Goal: Task Accomplishment & Management: Complete application form

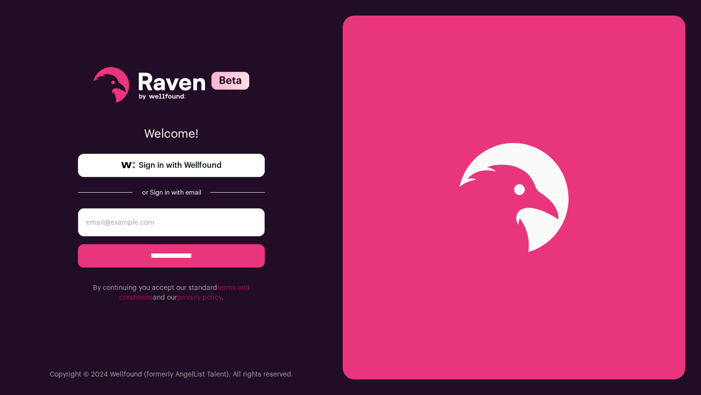
click at [222, 160] on link "Sign in with Wellfound" at bounding box center [171, 165] width 187 height 23
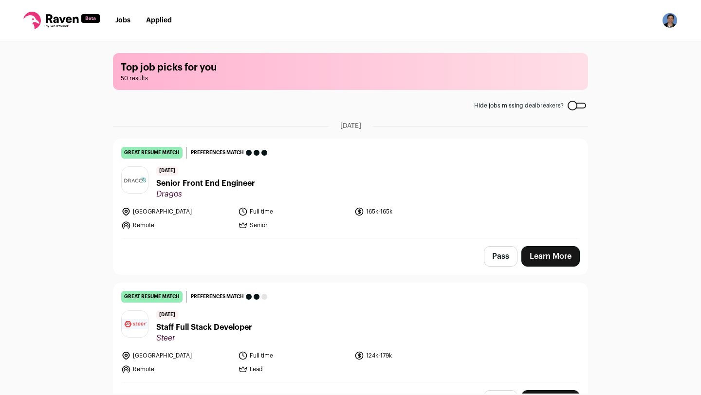
click at [536, 250] on link "Learn More" at bounding box center [550, 256] width 58 height 20
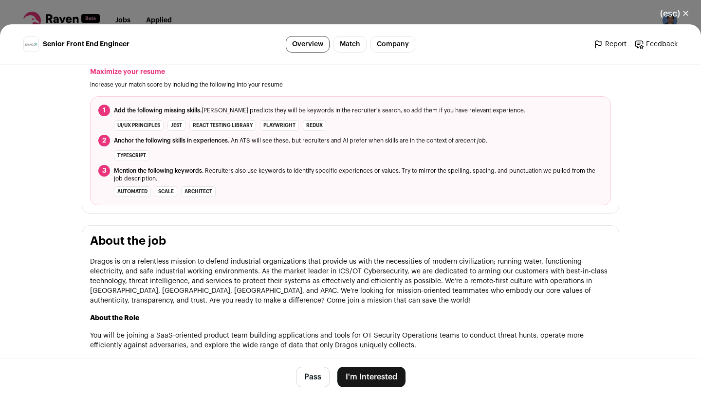
scroll to position [307, 0]
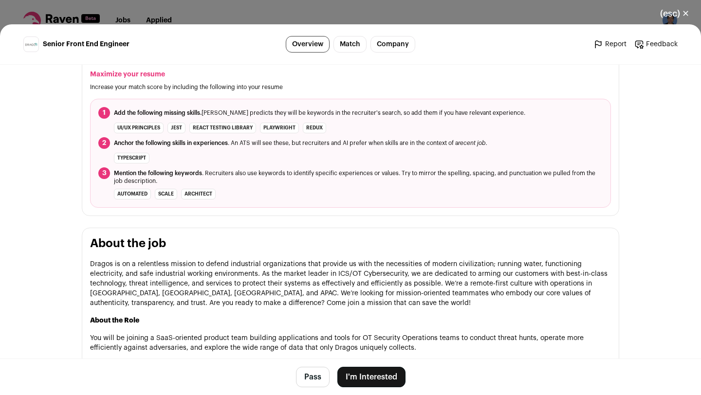
click at [371, 372] on button "I'm Interested" at bounding box center [371, 377] width 68 height 20
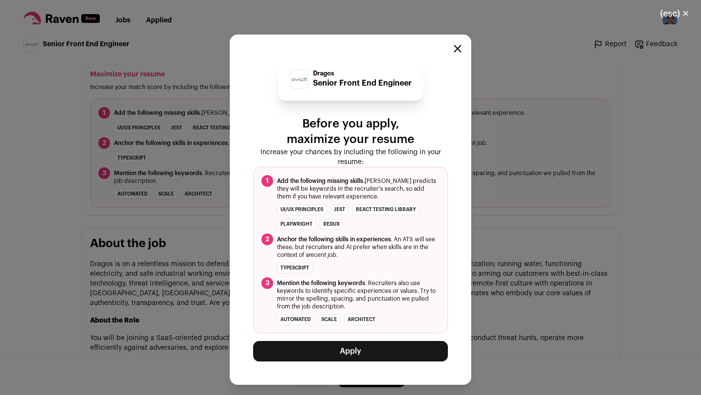
click at [367, 359] on button "Apply" at bounding box center [350, 351] width 195 height 20
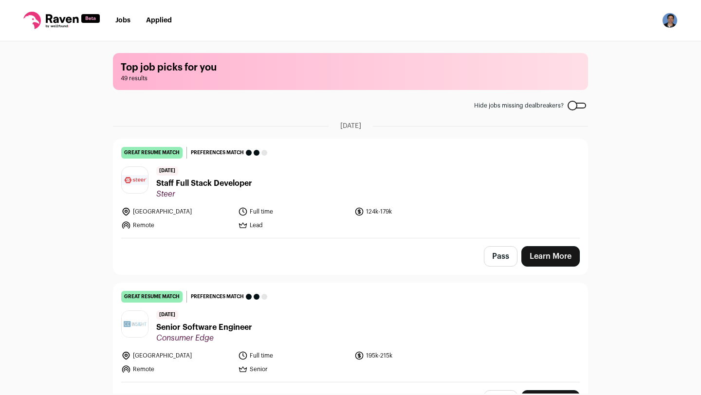
click at [338, 169] on header "5 days ago Staff Full Stack Developer Steer" at bounding box center [350, 182] width 458 height 33
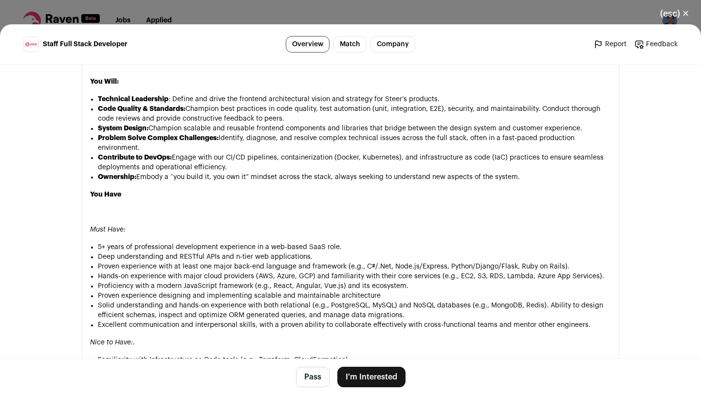
scroll to position [608, 0]
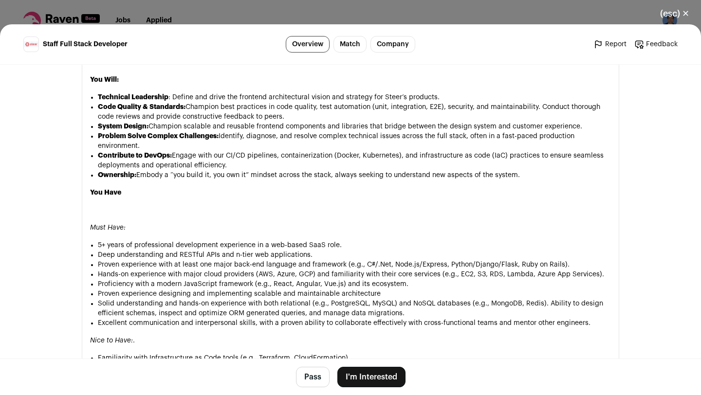
click at [316, 373] on button "Pass" at bounding box center [313, 377] width 34 height 20
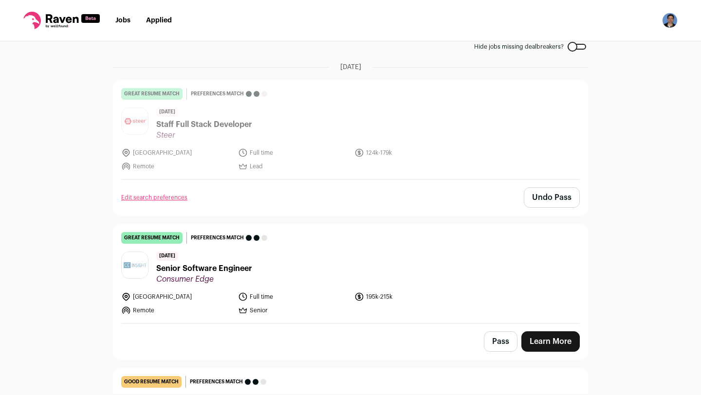
scroll to position [113, 0]
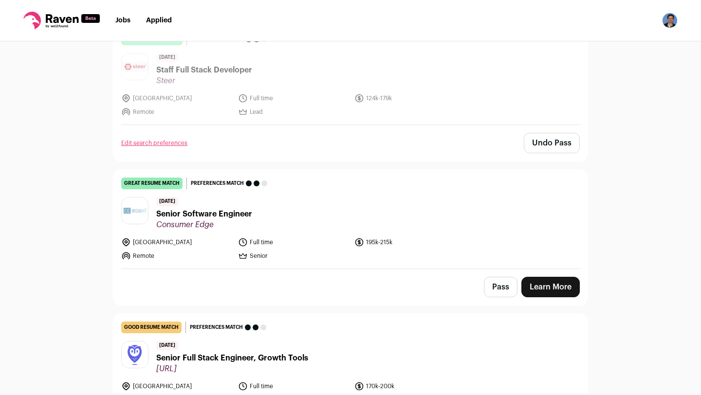
click at [329, 226] on header "5 days ago Senior Software Engineer Consumer Edge" at bounding box center [350, 213] width 458 height 33
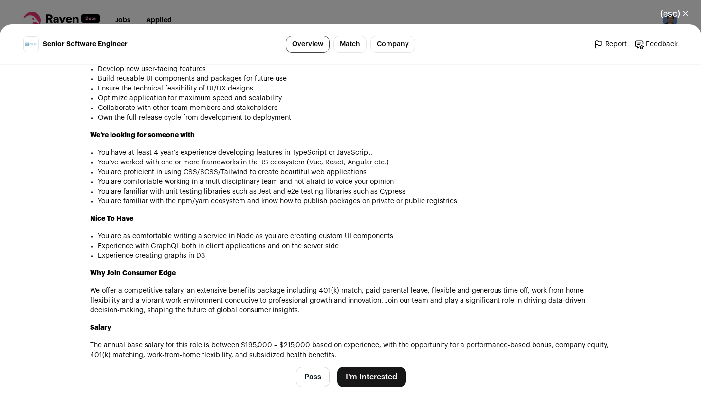
scroll to position [794, 0]
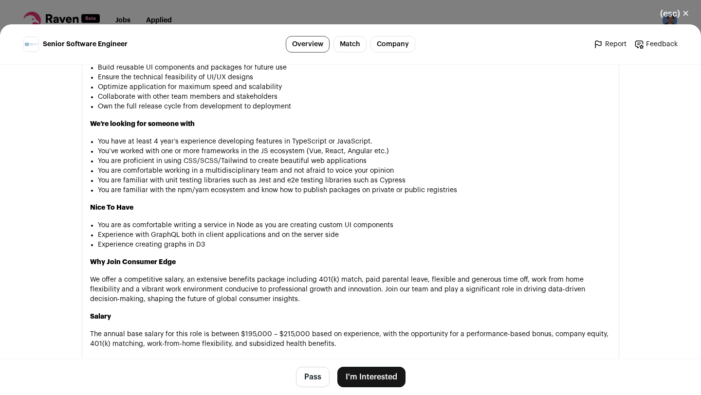
click at [379, 377] on button "I'm Interested" at bounding box center [371, 377] width 68 height 20
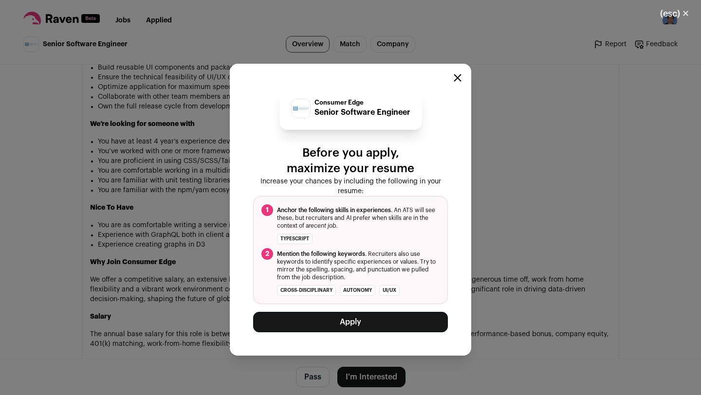
click at [362, 322] on button "Apply" at bounding box center [350, 322] width 195 height 20
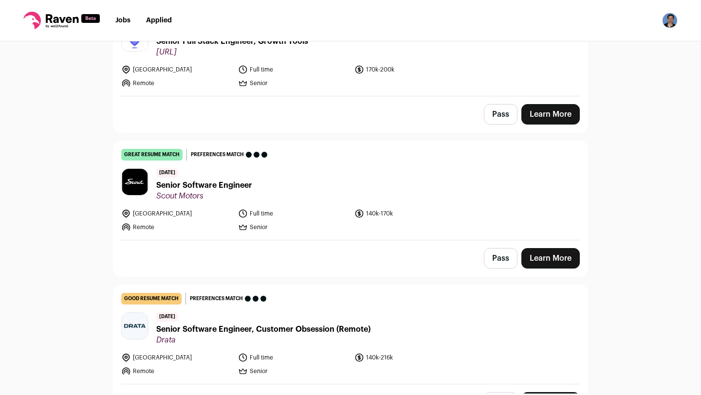
scroll to position [290, 0]
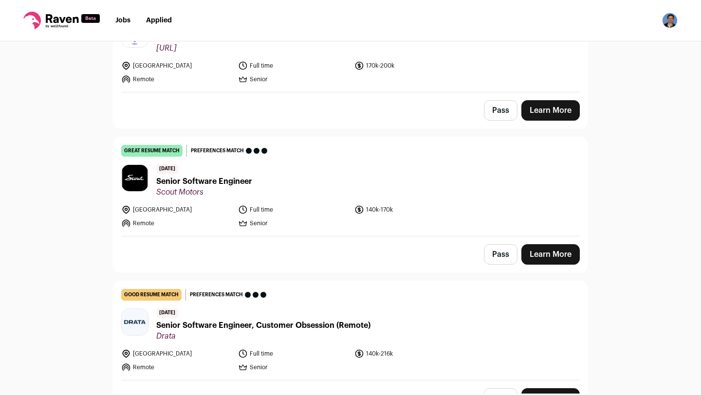
click at [308, 185] on header "[DATE] Senior Software Engineer Scout Motors" at bounding box center [350, 180] width 458 height 33
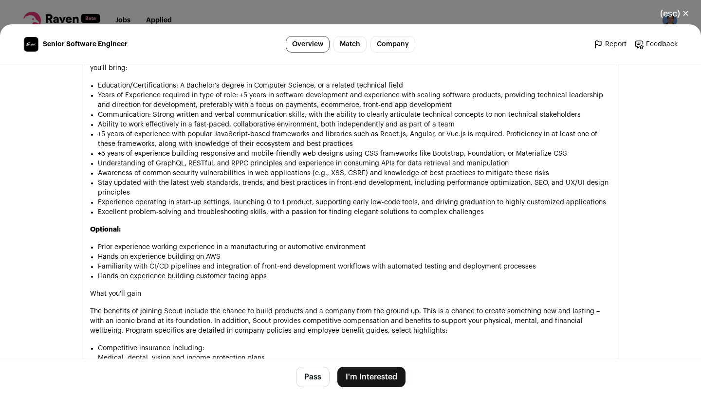
scroll to position [990, 0]
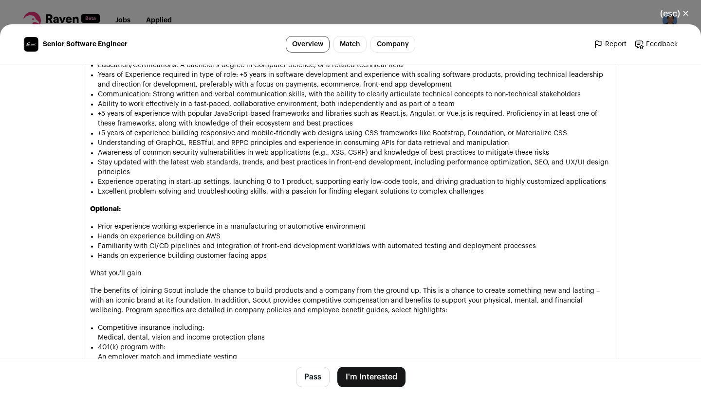
click at [361, 371] on button "I'm Interested" at bounding box center [371, 377] width 68 height 20
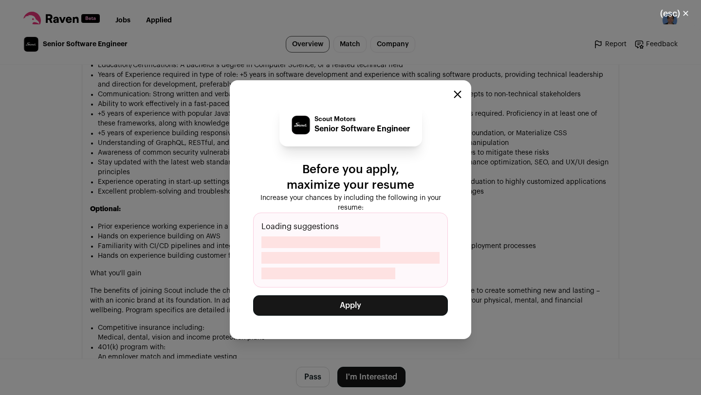
click at [346, 315] on button "Apply" at bounding box center [350, 305] width 195 height 20
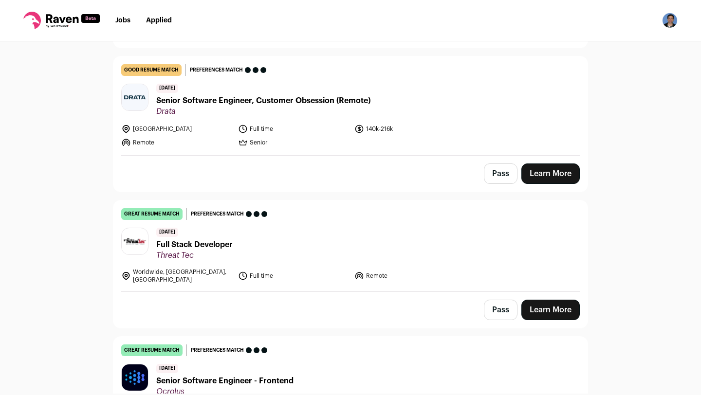
scroll to position [371, 0]
click at [436, 238] on header "6 days ago Full Stack Developer Threat Tec" at bounding box center [350, 243] width 458 height 33
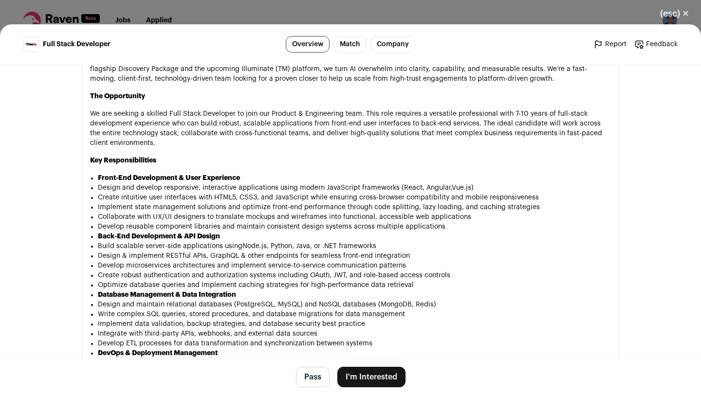
scroll to position [531, 0]
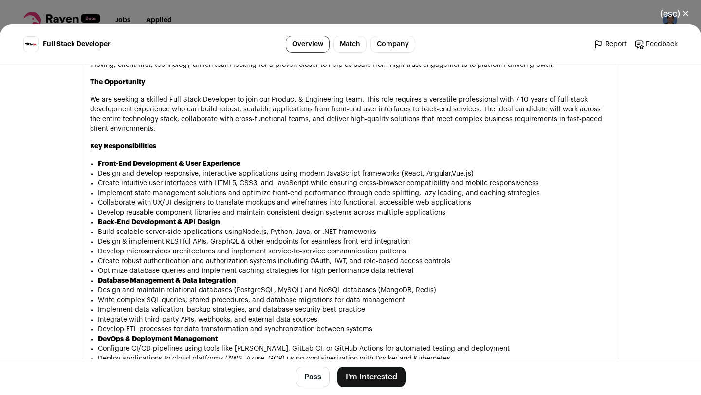
click at [376, 382] on button "I'm Interested" at bounding box center [371, 377] width 68 height 20
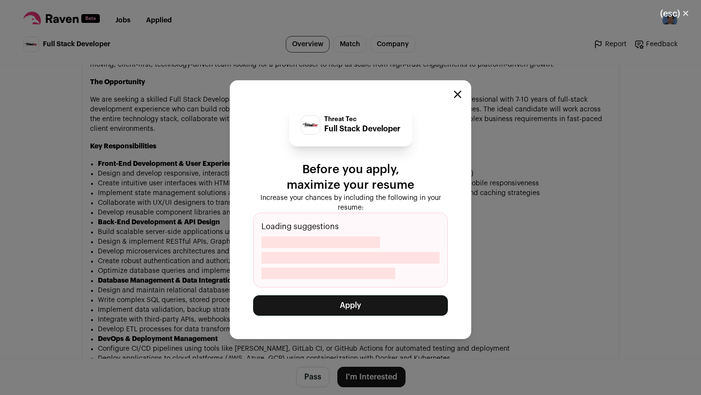
click at [355, 311] on button "Apply" at bounding box center [350, 305] width 195 height 20
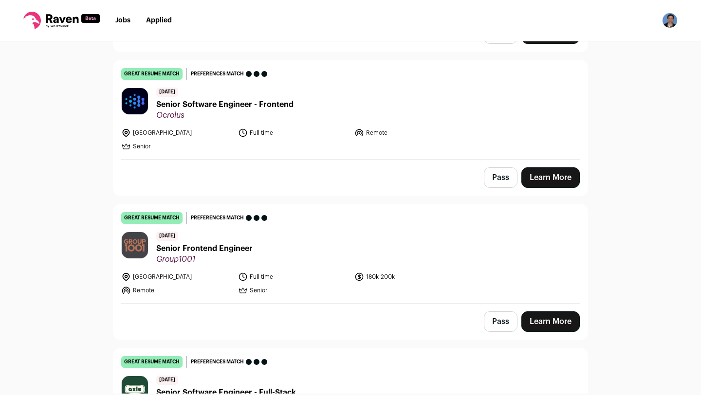
scroll to position [531, 0]
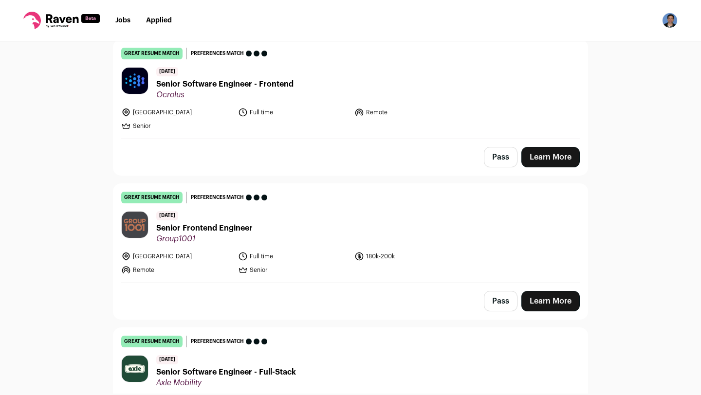
click at [351, 225] on header "7 days ago Senior Frontend Engineer Group1001" at bounding box center [350, 227] width 458 height 33
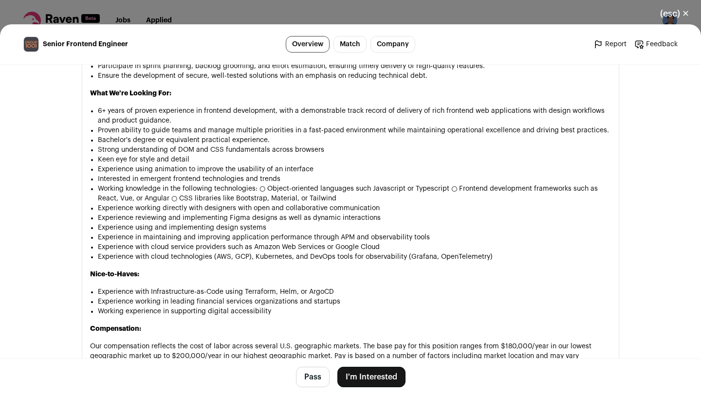
scroll to position [732, 0]
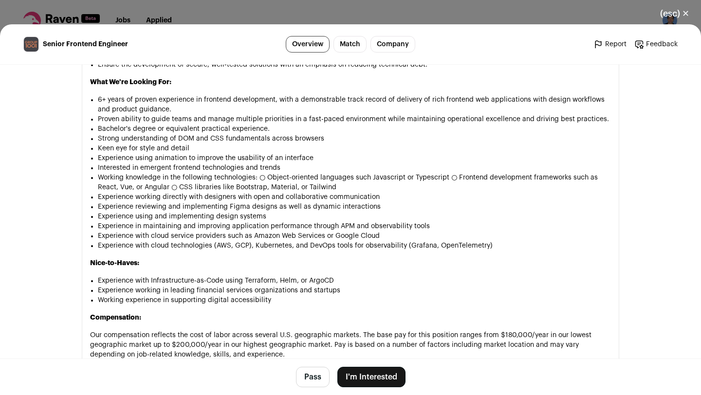
click at [369, 379] on button "I'm Interested" at bounding box center [371, 377] width 68 height 20
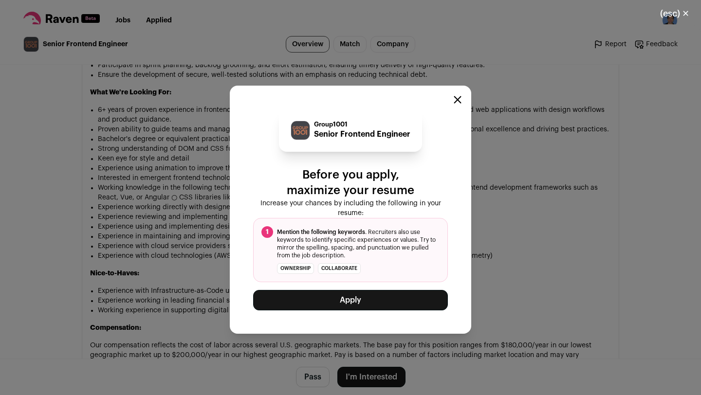
click at [352, 306] on button "Apply" at bounding box center [350, 300] width 195 height 20
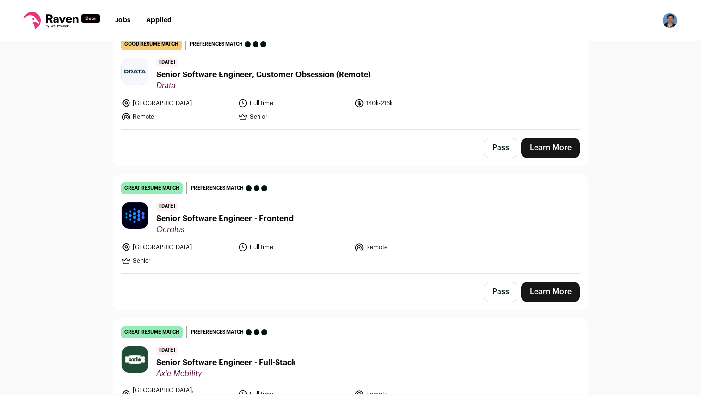
scroll to position [429, 0]
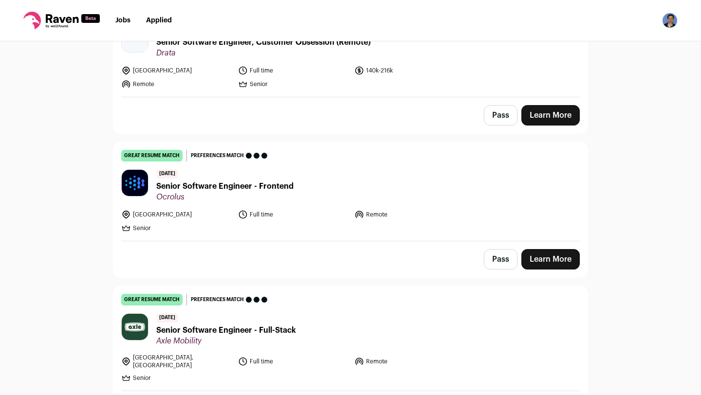
click at [333, 189] on header "[DATE] Senior Software Engineer - Frontend Ocrolus" at bounding box center [350, 185] width 458 height 33
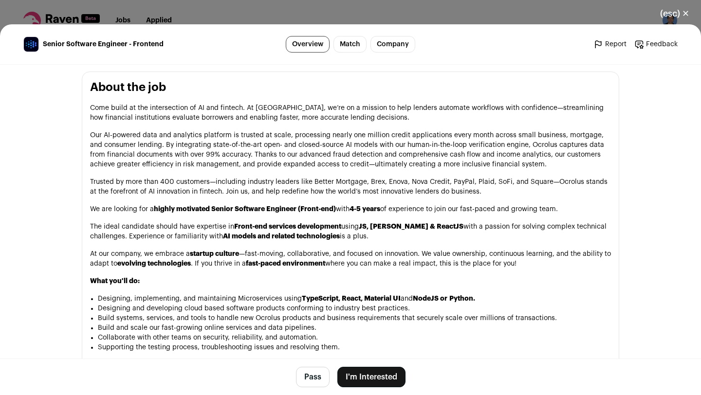
scroll to position [481, 0]
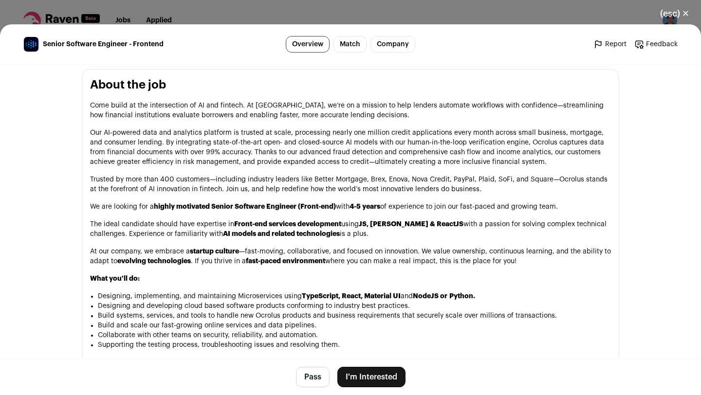
click at [379, 378] on button "I'm Interested" at bounding box center [371, 377] width 68 height 20
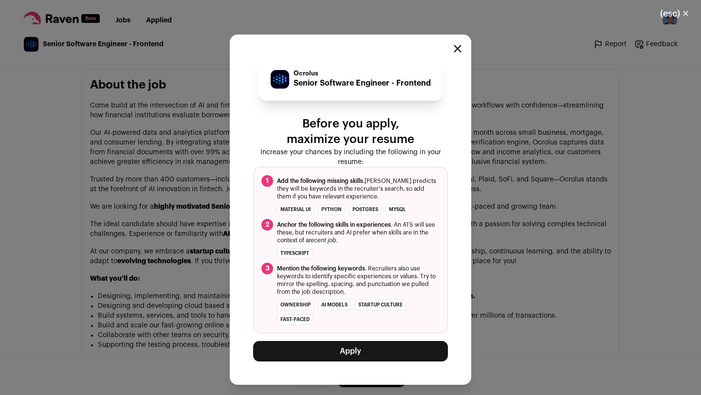
click at [368, 352] on button "Apply" at bounding box center [350, 351] width 195 height 20
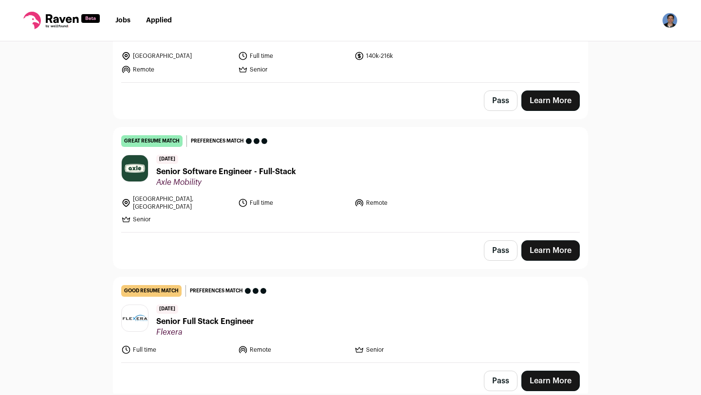
scroll to position [446, 0]
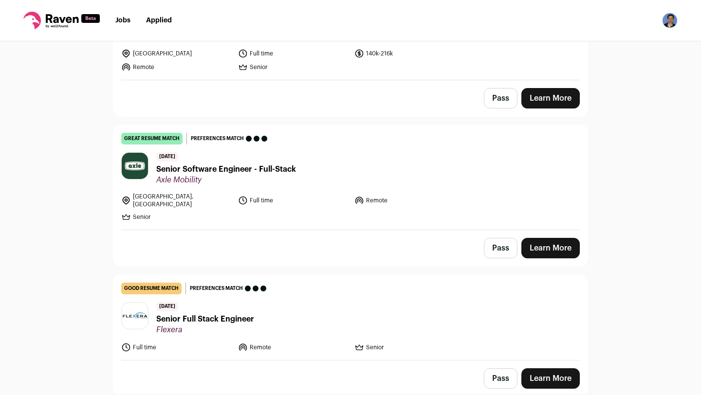
click at [342, 172] on header "7 days ago Senior Software Engineer - Full-Stack Axle Mobility" at bounding box center [350, 168] width 458 height 33
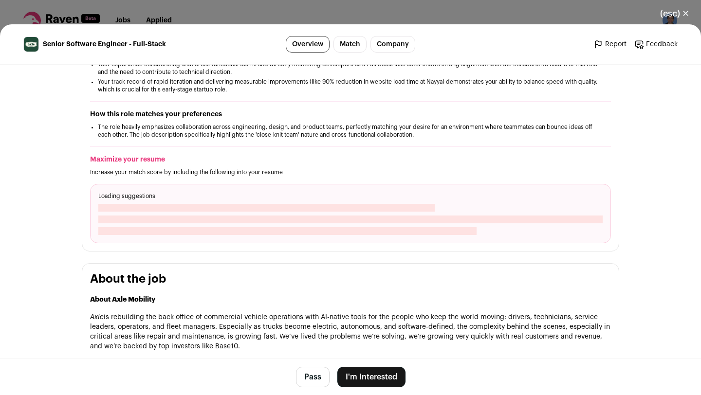
scroll to position [256, 0]
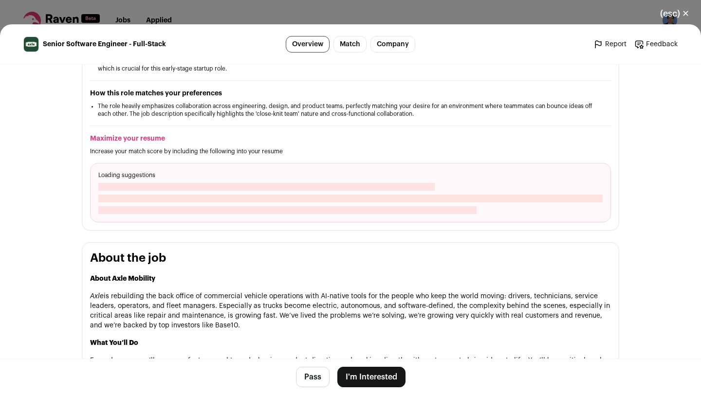
click at [372, 372] on button "I'm Interested" at bounding box center [371, 377] width 68 height 20
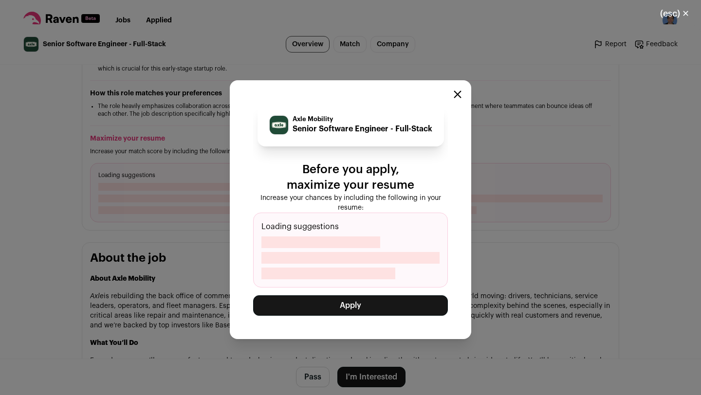
click at [357, 315] on button "Apply" at bounding box center [350, 305] width 195 height 20
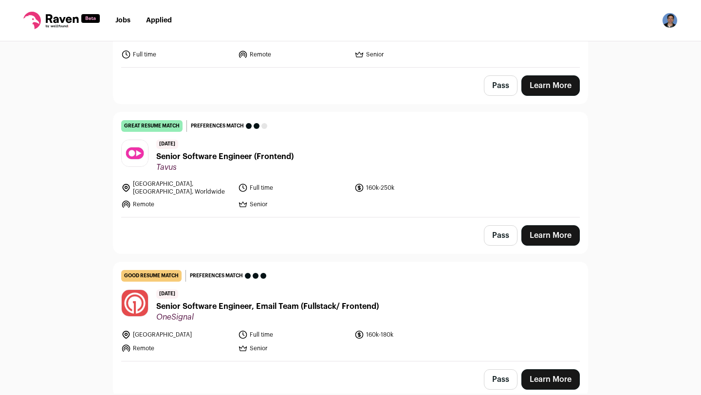
scroll to position [724, 0]
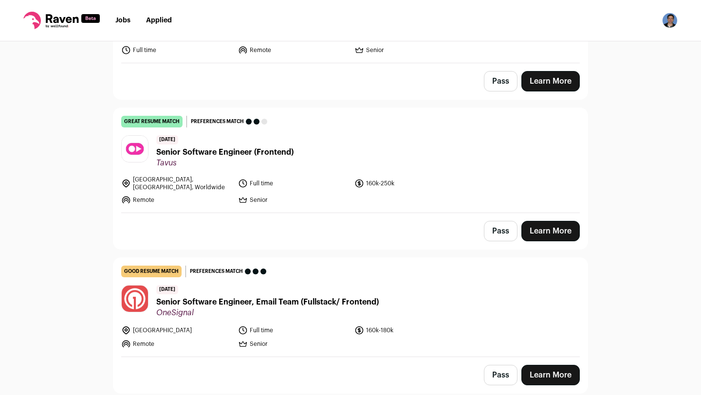
click at [325, 158] on header "[DATE] Senior Software Engineer (Frontend) Tavus" at bounding box center [350, 151] width 458 height 33
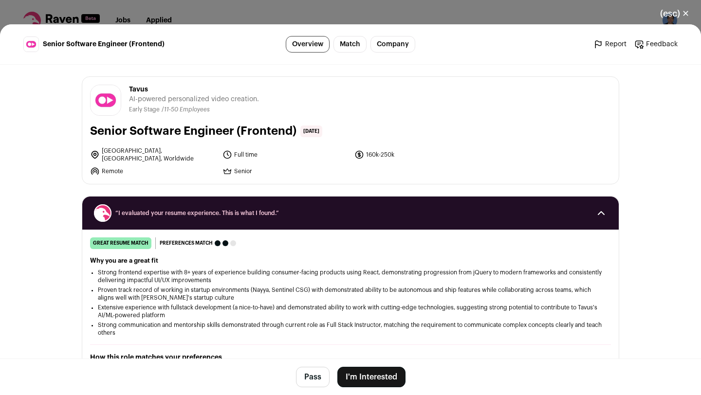
click at [375, 369] on button "I'm Interested" at bounding box center [371, 377] width 68 height 20
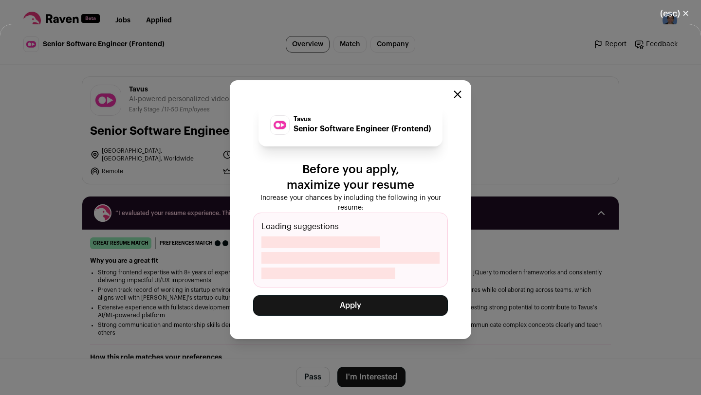
click at [368, 311] on button "Apply" at bounding box center [350, 305] width 195 height 20
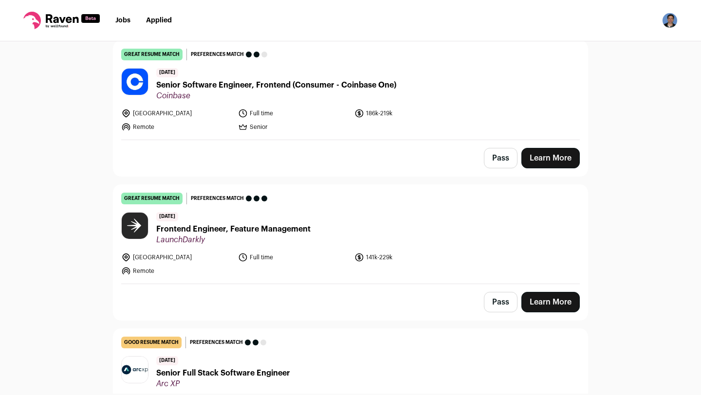
scroll to position [936, 0]
click at [326, 223] on header "7 days ago Frontend Engineer, Feature Management LaunchDarkly" at bounding box center [350, 228] width 458 height 33
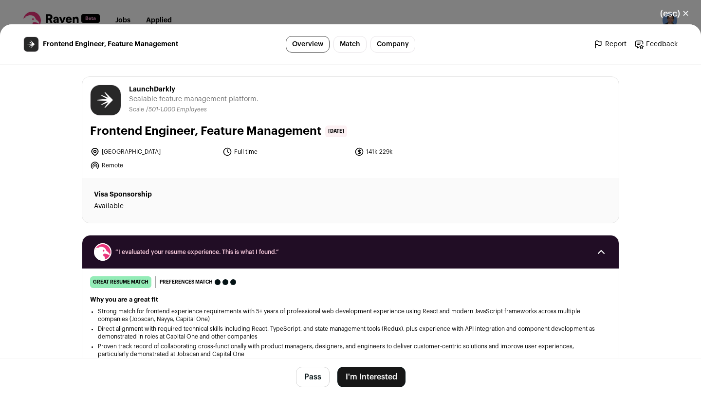
click at [369, 381] on button "I'm Interested" at bounding box center [371, 377] width 68 height 20
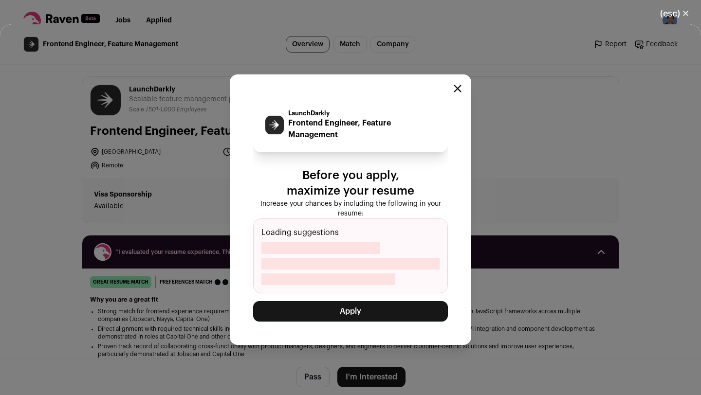
click at [351, 314] on button "Apply" at bounding box center [350, 311] width 195 height 20
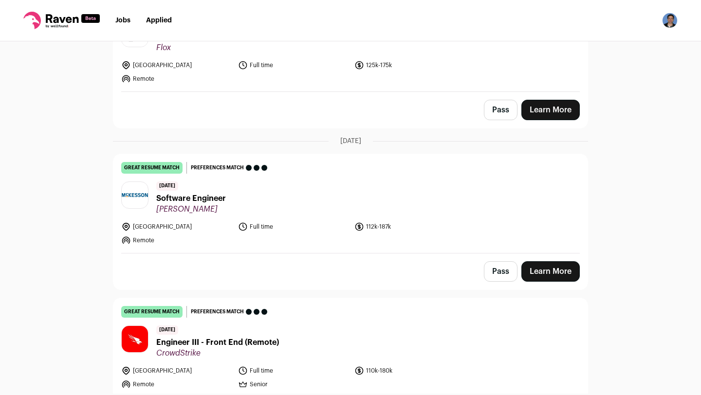
scroll to position [1141, 0]
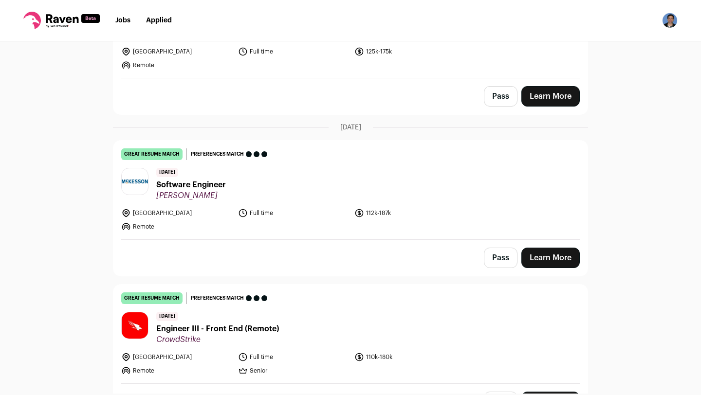
click at [328, 182] on header "11 days ago Software Engineer McKesson" at bounding box center [350, 184] width 458 height 33
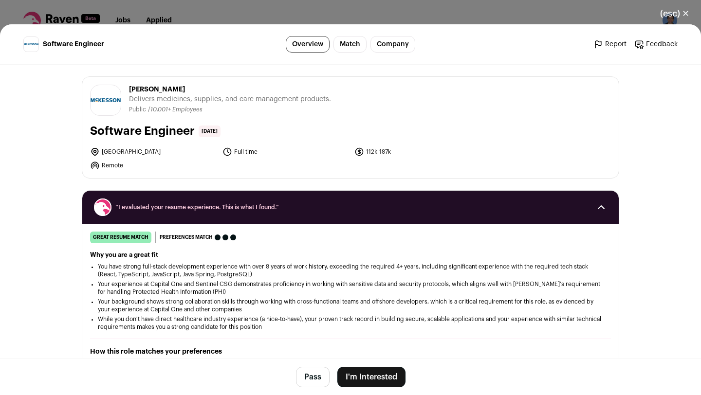
click at [365, 378] on button "I'm Interested" at bounding box center [371, 377] width 68 height 20
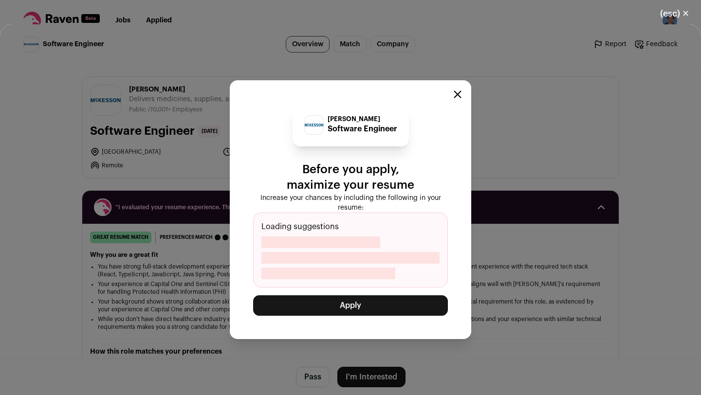
click at [343, 307] on button "Apply" at bounding box center [350, 305] width 195 height 20
